Goal: Task Accomplishment & Management: Use online tool/utility

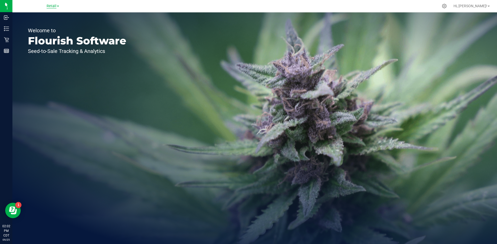
click at [54, 6] on span "Retail" at bounding box center [52, 6] width 10 height 5
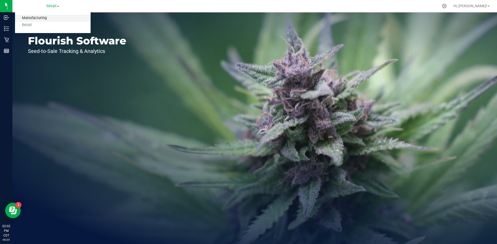
click at [48, 17] on link "Manufacturing" at bounding box center [53, 18] width 76 height 7
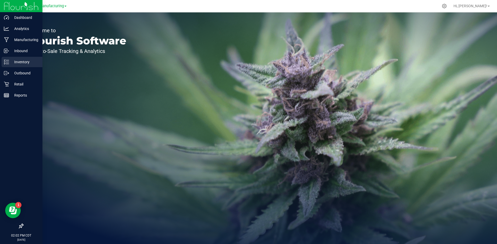
click at [10, 61] on p "Inventory" at bounding box center [24, 62] width 31 height 6
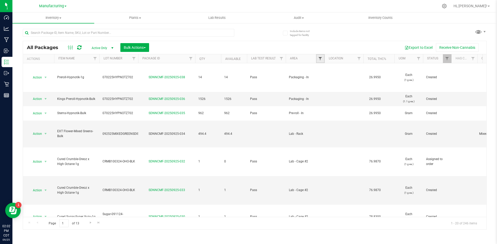
click at [320, 59] on span "Filter" at bounding box center [320, 59] width 4 height 4
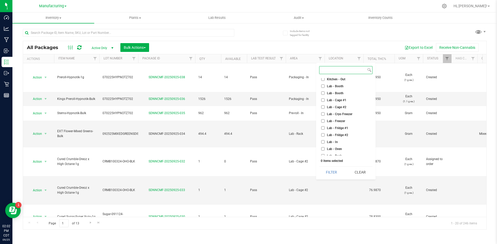
scroll to position [103, 0]
click at [323, 130] on input "Packaging - Out" at bounding box center [322, 130] width 3 height 3
checkbox input "true"
click at [323, 138] on input "Packaging - Processing" at bounding box center [322, 137] width 3 height 3
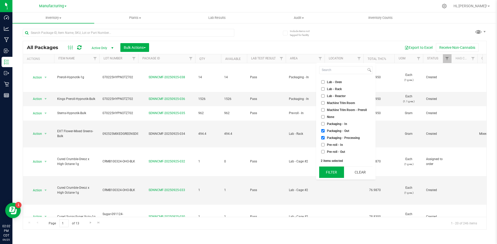
click at [326, 170] on button "Filter" at bounding box center [331, 172] width 25 height 11
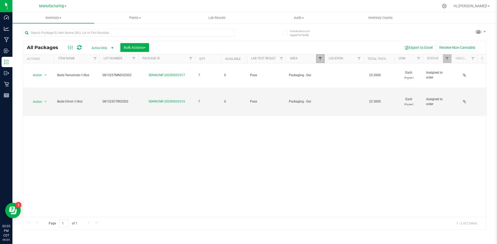
click at [320, 61] on span "Filter" at bounding box center [320, 59] width 4 height 4
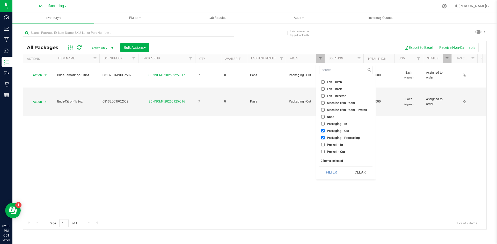
click at [323, 138] on input "Packaging - Processing" at bounding box center [322, 137] width 3 height 3
checkbox input "false"
click at [327, 173] on button "Filter" at bounding box center [331, 172] width 25 height 11
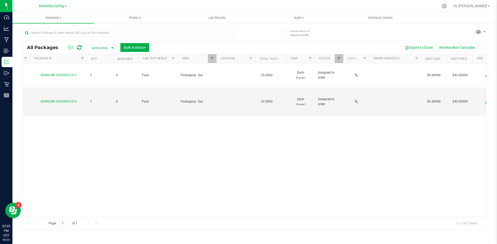
scroll to position [0, 73]
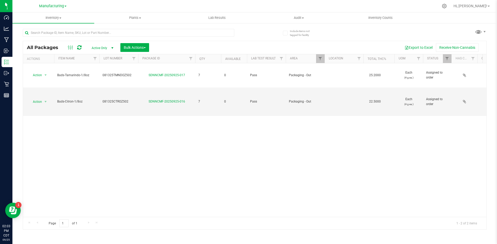
click at [85, 171] on div "Action Action Edit attributes Global inventory Locate package Package audit log…" at bounding box center [254, 140] width 463 height 154
